Goal: Use online tool/utility: Utilize a website feature to perform a specific function

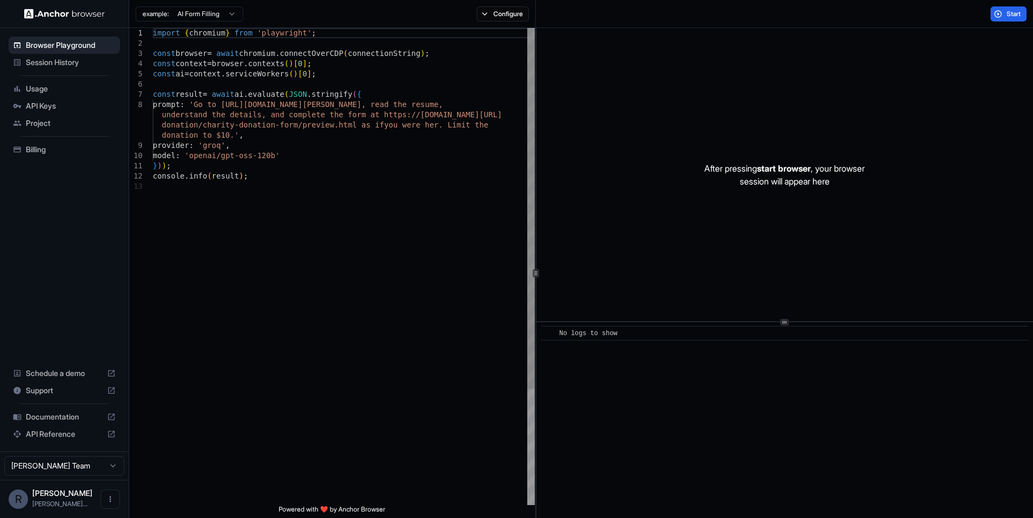
click at [391, 146] on div "import { chromium } from 'playwright' ; const browser = await chromium . connec…" at bounding box center [344, 343] width 382 height 631
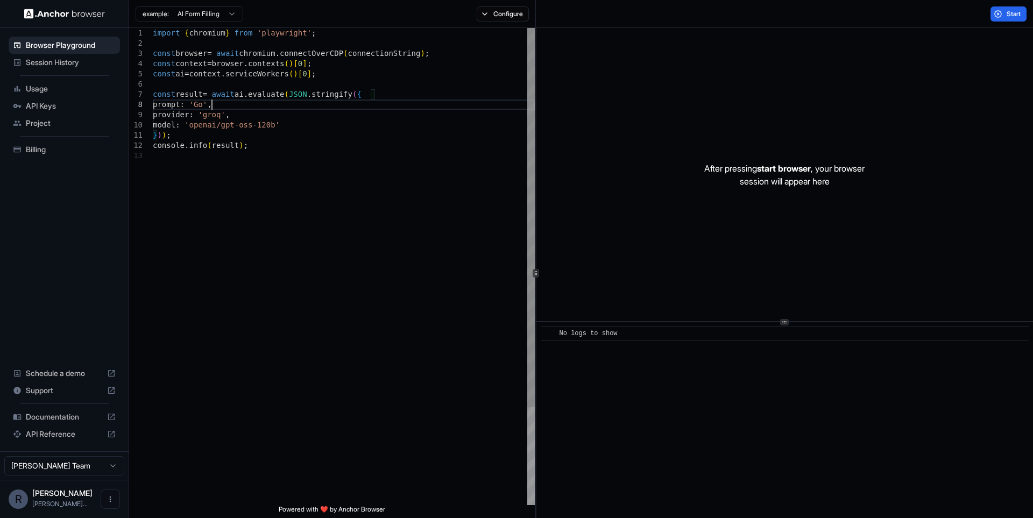
scroll to position [72, 0]
type textarea "**********"
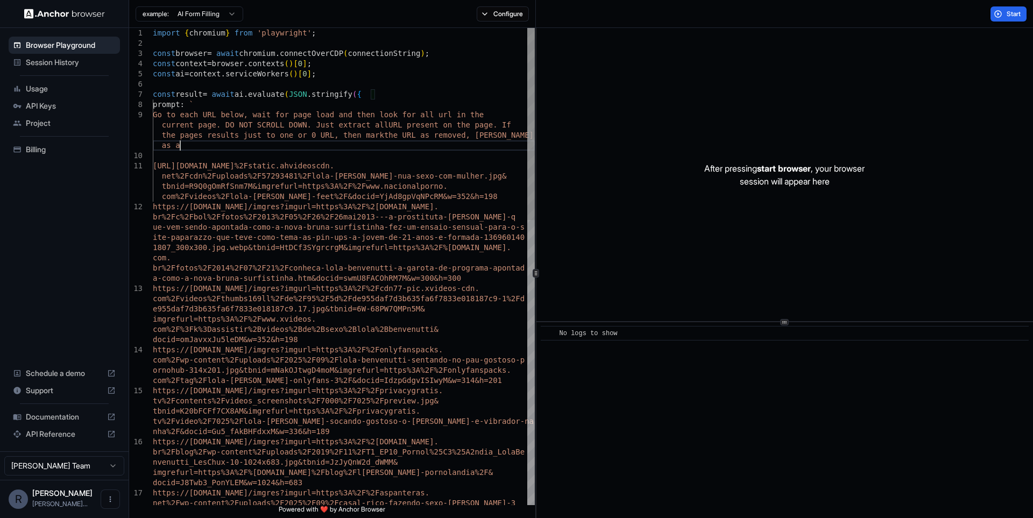
scroll to position [11, 0]
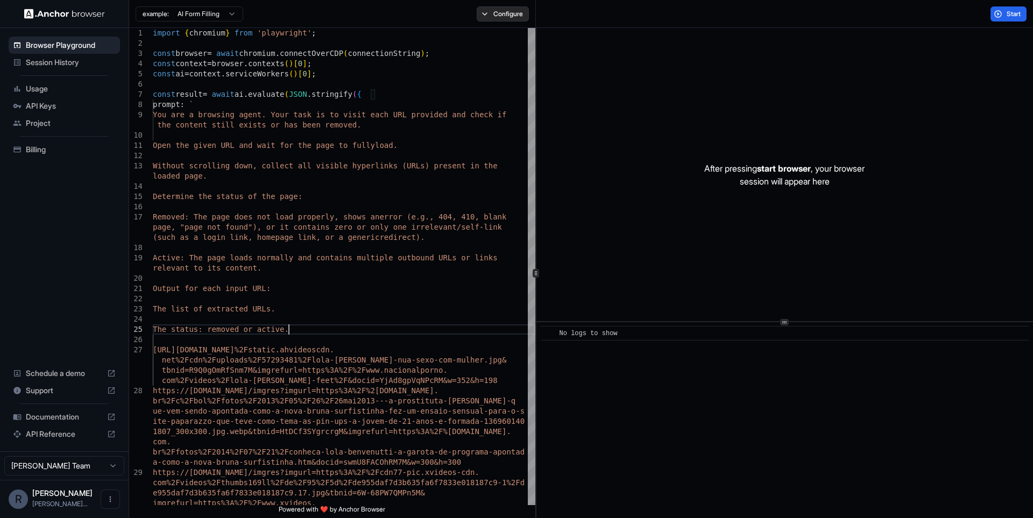
click at [518, 18] on button "Configure" at bounding box center [503, 13] width 52 height 15
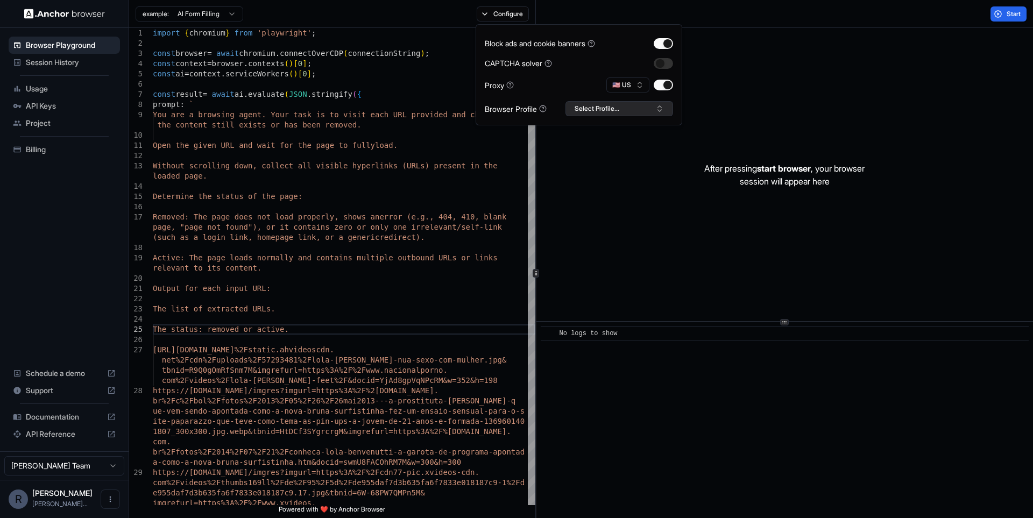
click at [618, 107] on button "Select Profile..." at bounding box center [620, 108] width 108 height 15
click at [593, 146] on div "remofy_prod" at bounding box center [619, 148] width 102 height 15
click at [667, 65] on button "button" at bounding box center [663, 63] width 19 height 11
click at [754, 53] on div "After pressing start browser , your browser session will appear here" at bounding box center [785, 174] width 497 height 293
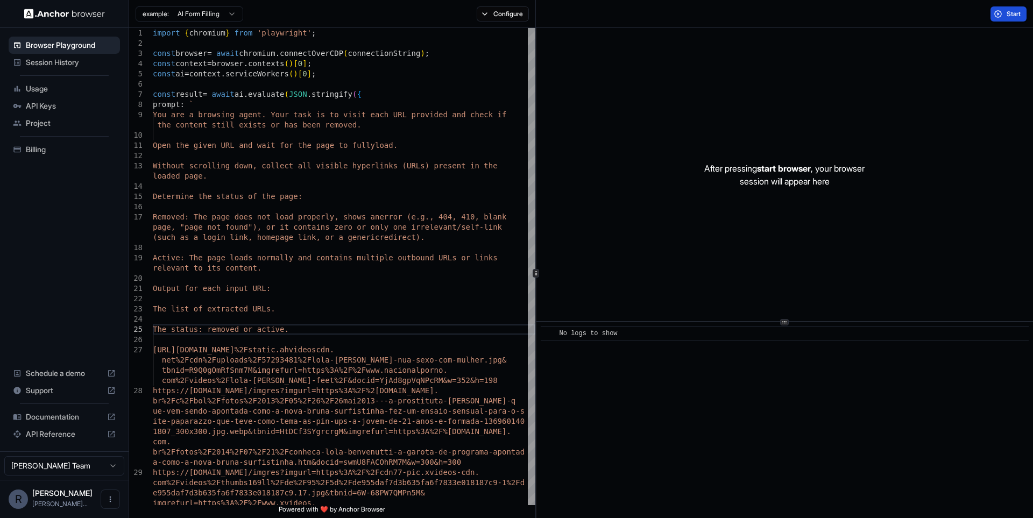
click at [1008, 13] on span "Start" at bounding box center [1014, 14] width 15 height 9
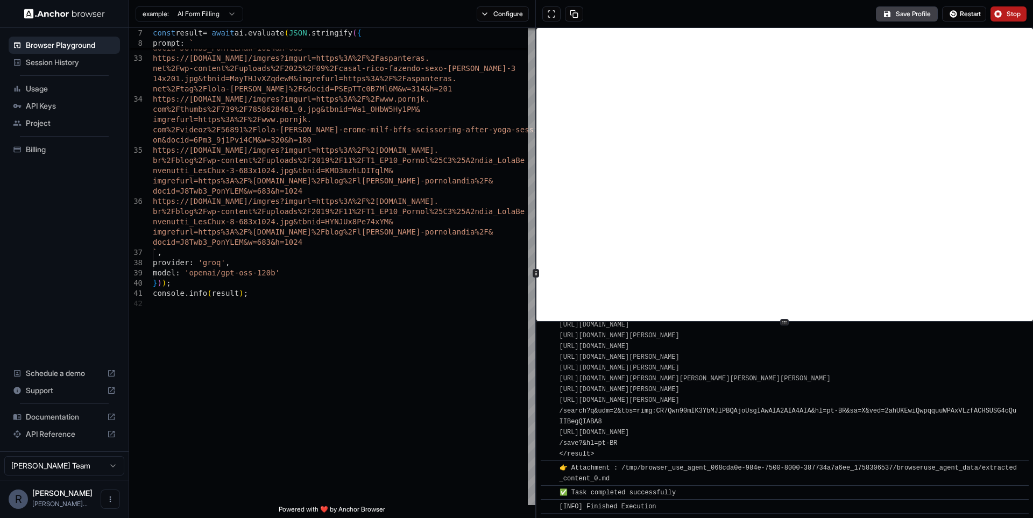
scroll to position [7920, 0]
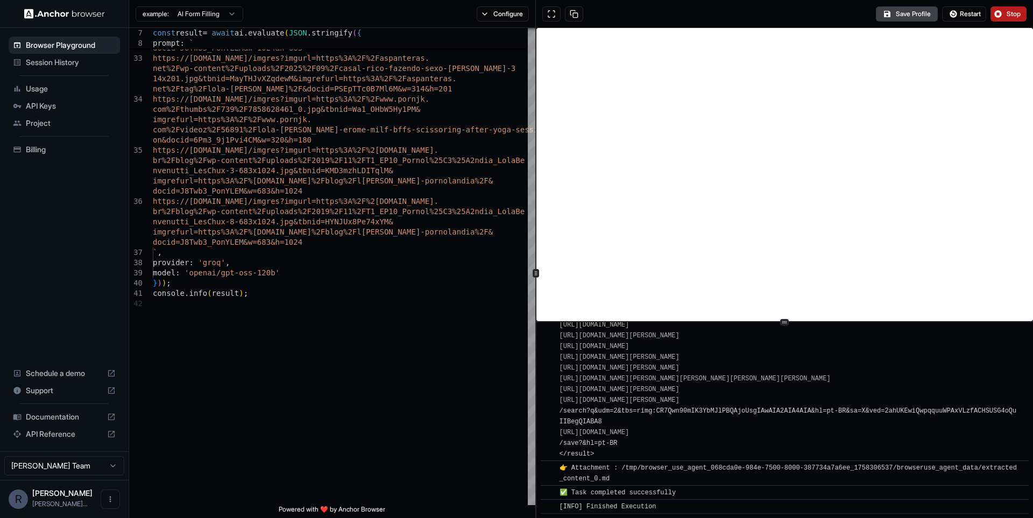
click at [681, 390] on div "📄 Final Result: Results: 1. [URL][DOMAIN_NAME][DOMAIN_NAME][PERSON_NAME][DOMAIN…" at bounding box center [789, 51] width 458 height 818
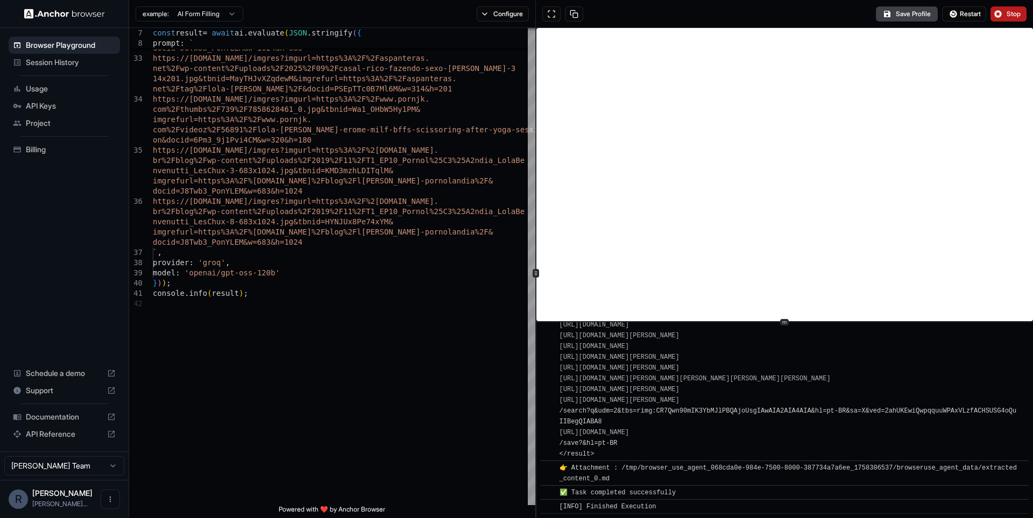
click at [669, 400] on div "📄 Final Result: Results: 1. [URL][DOMAIN_NAME][DOMAIN_NAME][PERSON_NAME][DOMAIN…" at bounding box center [789, 51] width 458 height 818
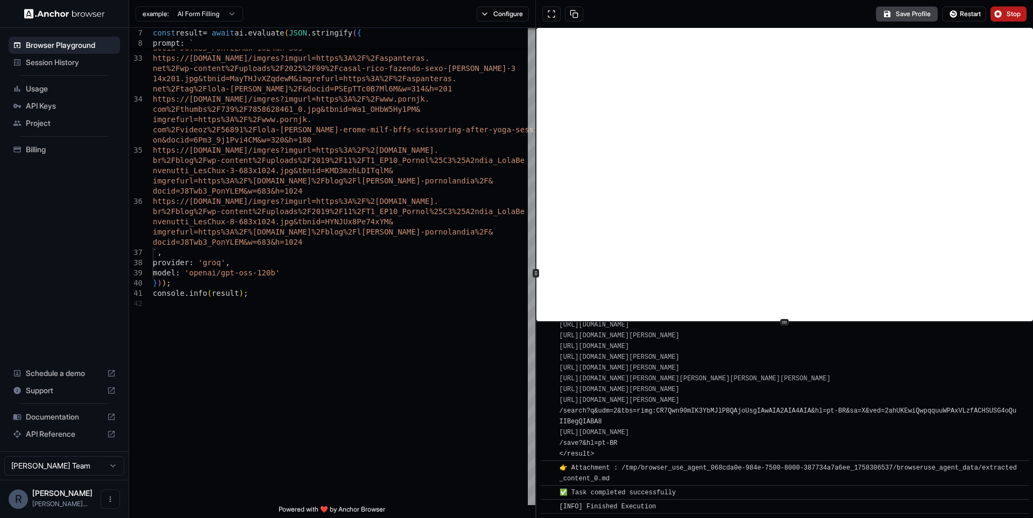
click at [690, 376] on div "📄 Final Result: Results: 1. [URL][DOMAIN_NAME][DOMAIN_NAME][PERSON_NAME][DOMAIN…" at bounding box center [789, 51] width 458 height 818
click at [658, 384] on div "📄 Final Result: Results: 1. [URL][DOMAIN_NAME][DOMAIN_NAME][PERSON_NAME][DOMAIN…" at bounding box center [789, 51] width 458 height 818
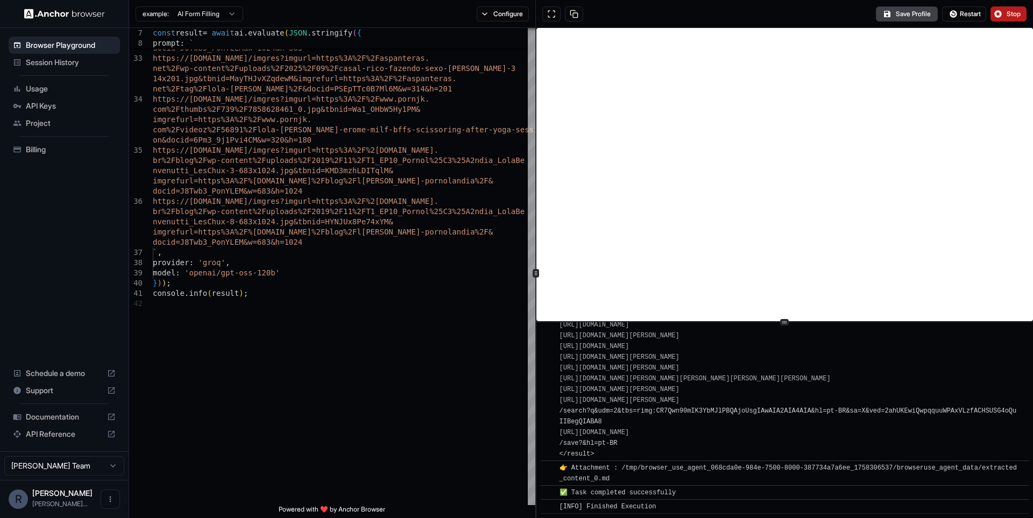
scroll to position [8469, 0]
click at [672, 27] on link "[URL][DOMAIN_NAME][DOMAIN_NAME][DOMAIN_NAME][PERSON_NAME]" at bounding box center [677, 24] width 221 height 8
click at [695, 71] on link "[URL][DOMAIN_NAME][DOMAIN_NAME][DOMAIN_NAME][PERSON_NAME]" at bounding box center [681, 67] width 221 height 8
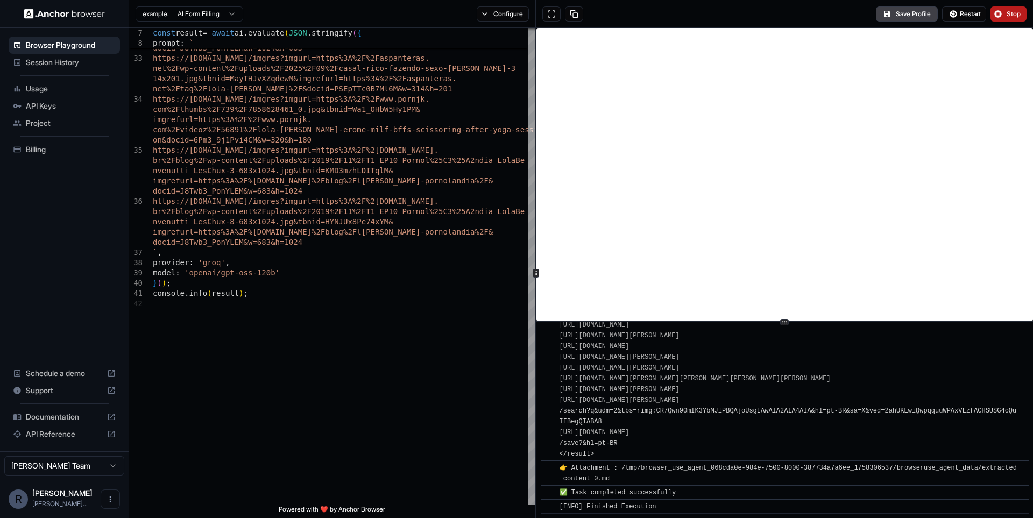
click at [700, 71] on link "[URL][DOMAIN_NAME][DOMAIN_NAME][DOMAIN_NAME][PERSON_NAME]" at bounding box center [681, 67] width 221 height 8
click at [1010, 18] on span "Stop" at bounding box center [1014, 14] width 15 height 9
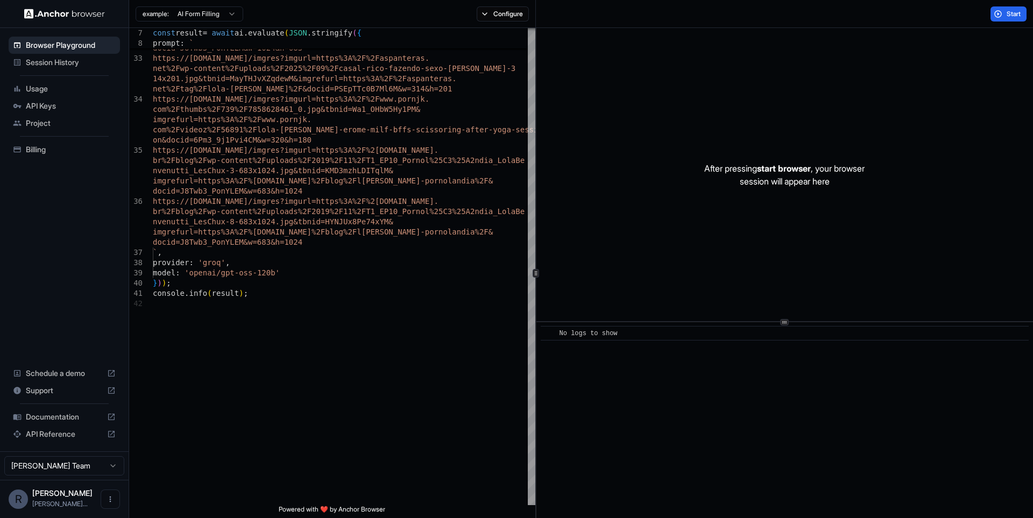
click at [62, 95] on div "Usage" at bounding box center [64, 88] width 111 height 17
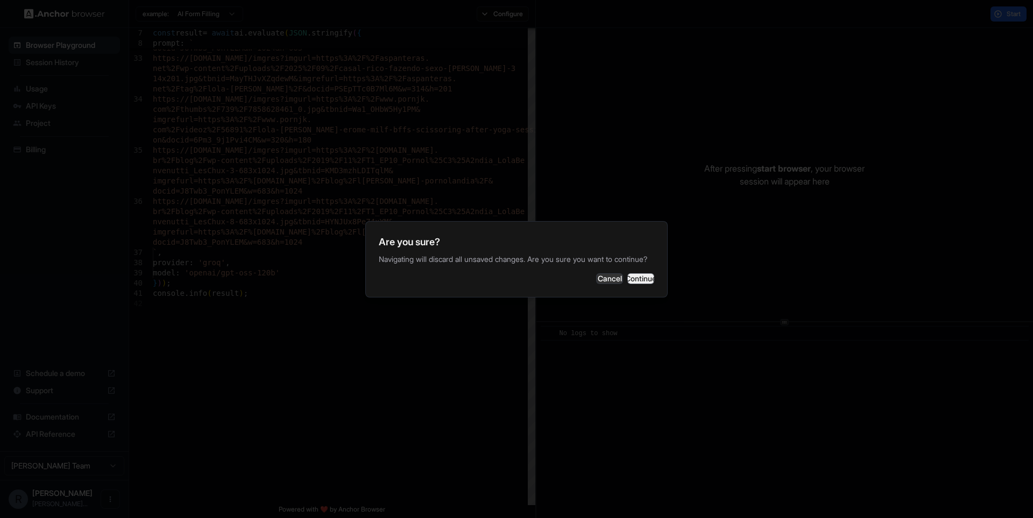
click at [628, 284] on button "Continue" at bounding box center [641, 278] width 27 height 11
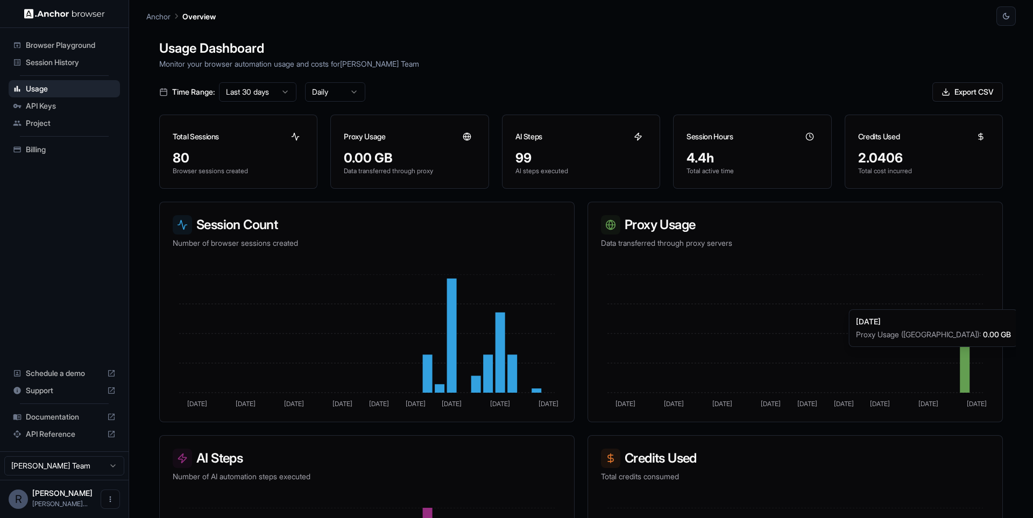
click at [966, 353] on icon at bounding box center [965, 353] width 10 height 79
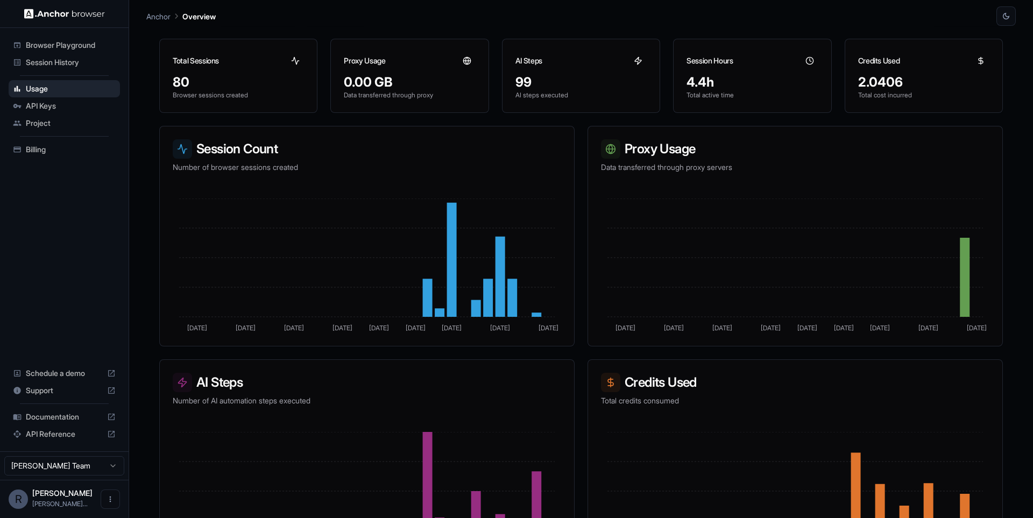
scroll to position [28, 0]
